Goal: Transaction & Acquisition: Purchase product/service

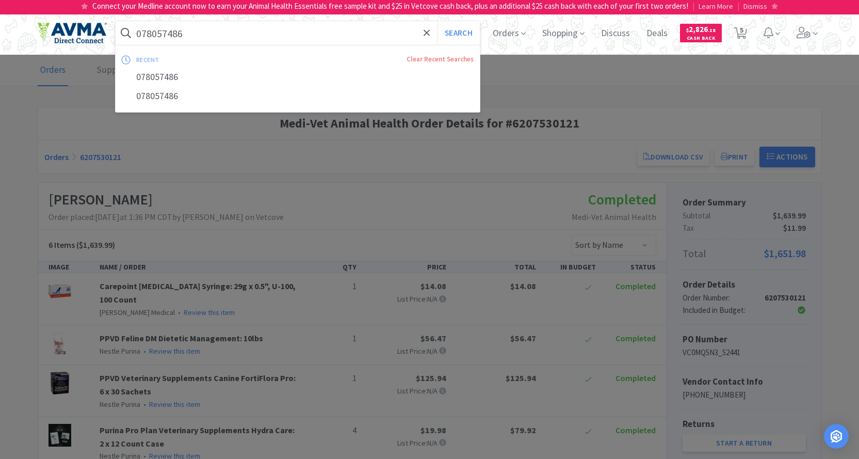
click at [194, 34] on input "078057486" at bounding box center [298, 33] width 365 height 24
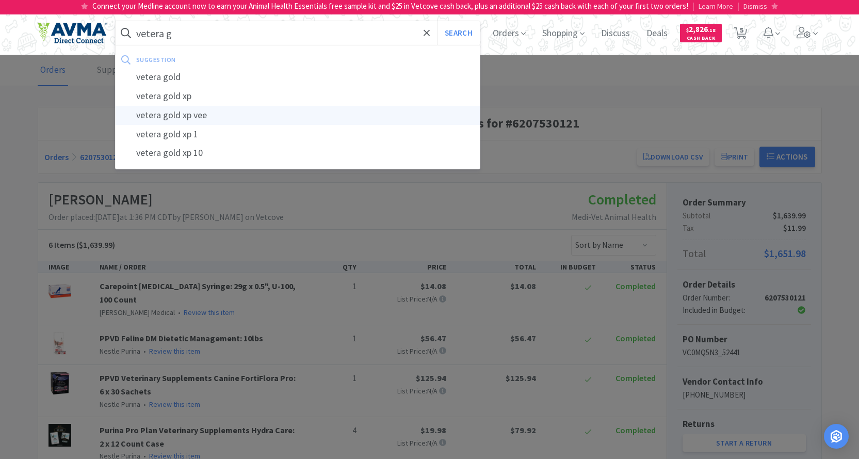
click at [195, 108] on div "vetera gold xp vee" at bounding box center [298, 115] width 365 height 19
type input "vetera gold xp vee"
select select "4"
select select "11"
select select "1"
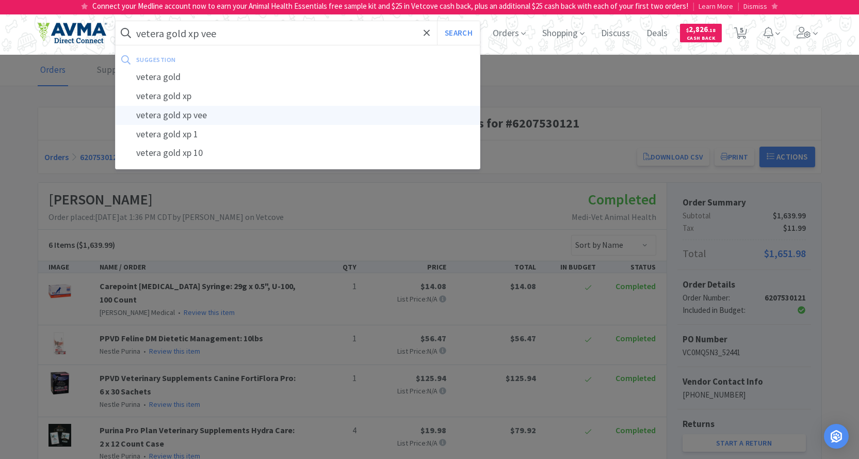
select select "2"
select select "1"
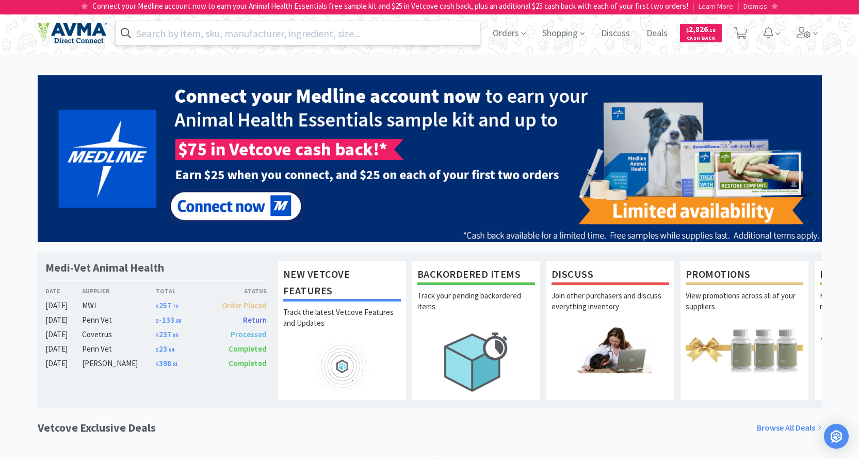
click at [215, 27] on input "text" at bounding box center [298, 33] width 365 height 24
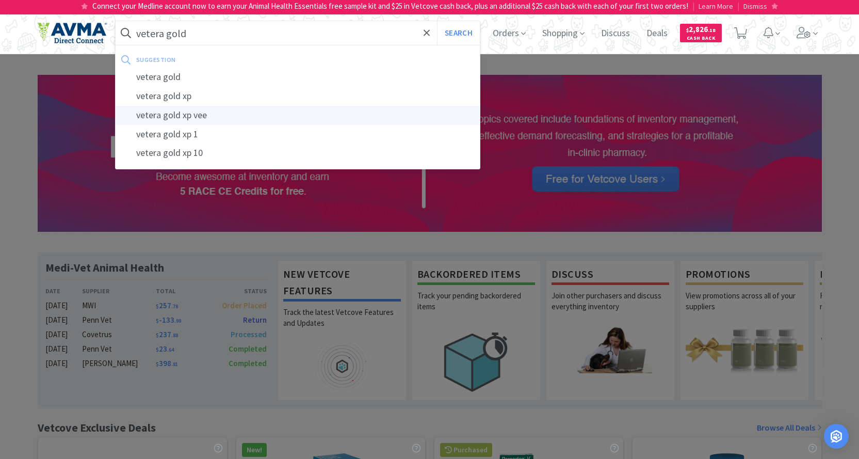
click at [196, 110] on div "vetera gold xp vee" at bounding box center [298, 115] width 365 height 19
type input "vetera gold xp vee"
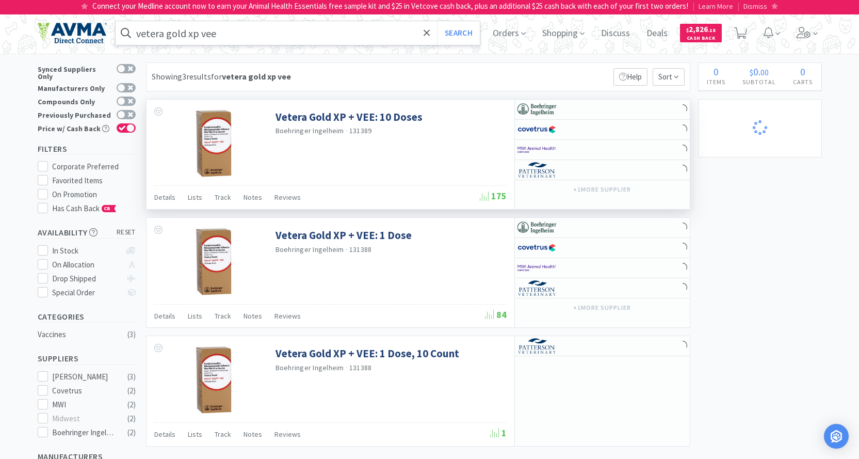
select select "2"
select select "1"
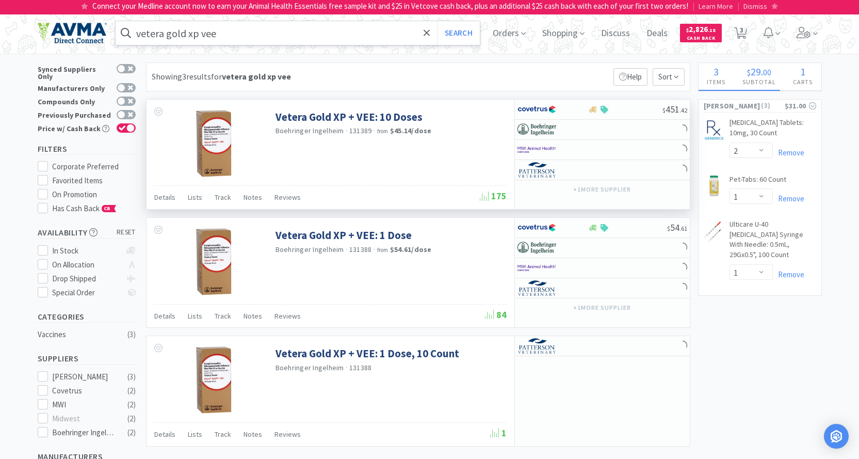
select select "4"
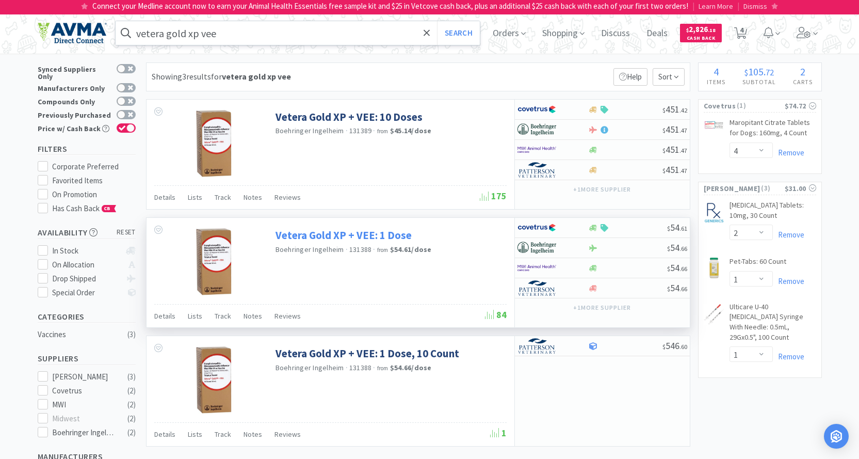
click at [341, 236] on link "Vetera Gold XP + VEE: 1 Dose" at bounding box center [344, 235] width 136 height 14
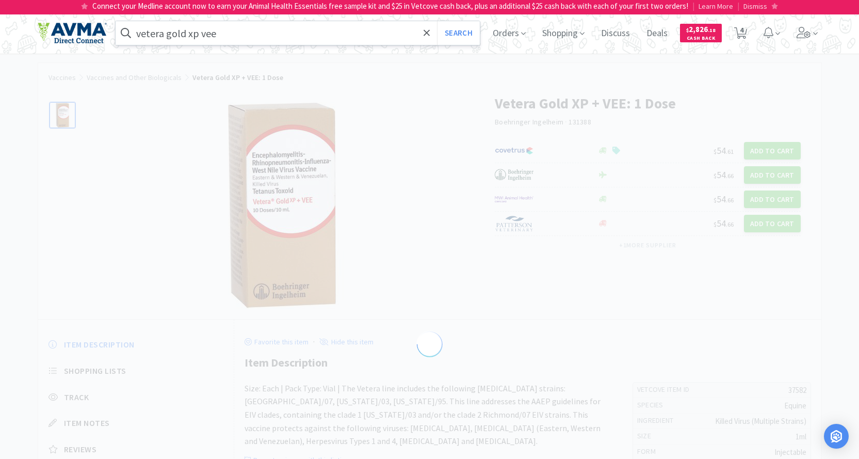
select select "37582"
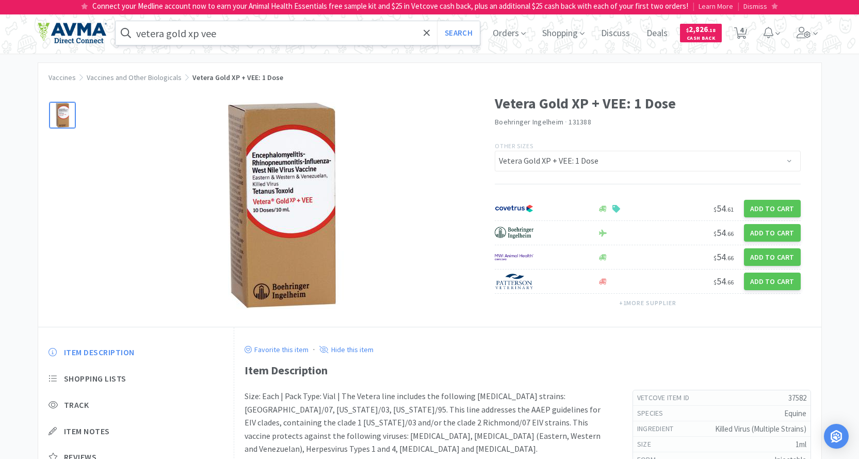
click at [287, 272] on img at bounding box center [282, 205] width 206 height 206
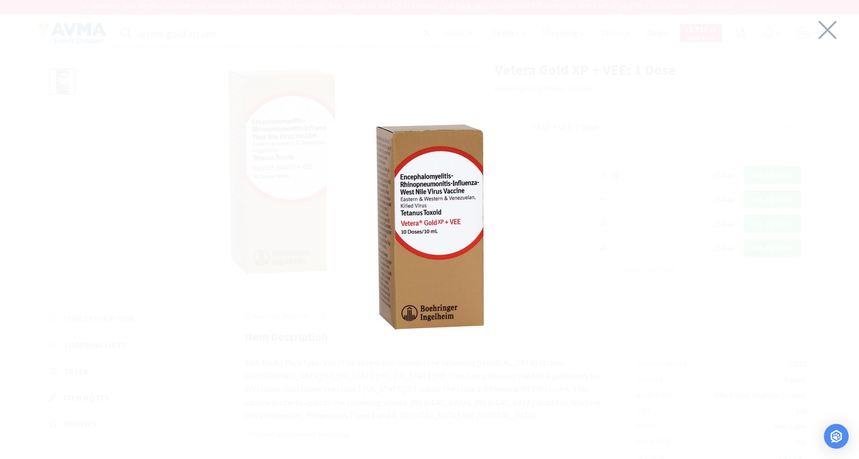
scroll to position [52, 0]
select select "4"
select select "2"
select select "1"
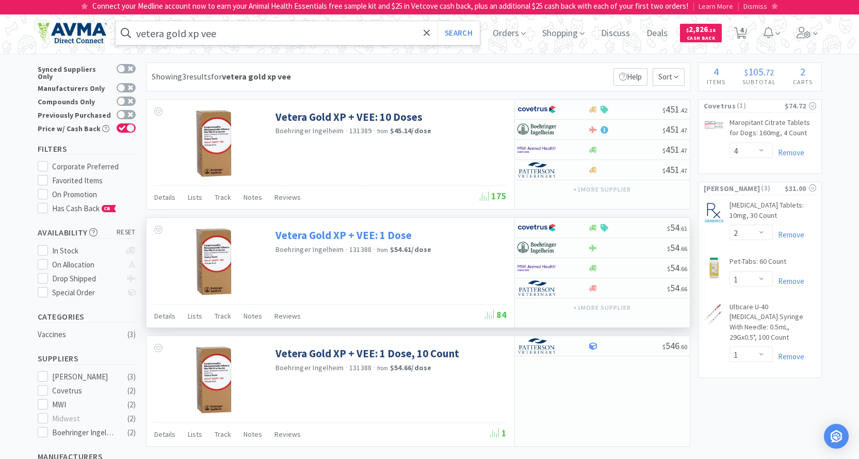
click at [327, 238] on link "Vetera Gold XP + VEE: 1 Dose" at bounding box center [344, 235] width 136 height 14
select select "37582"
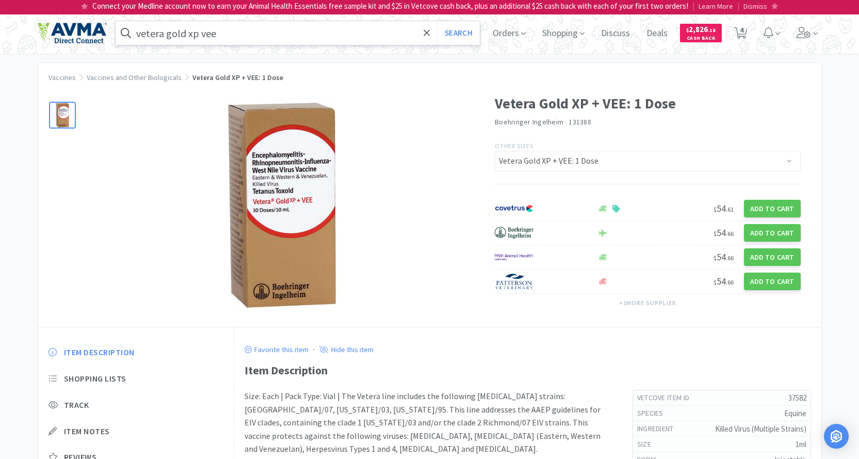
select select "4"
select select "2"
select select "1"
